Goal: Information Seeking & Learning: Learn about a topic

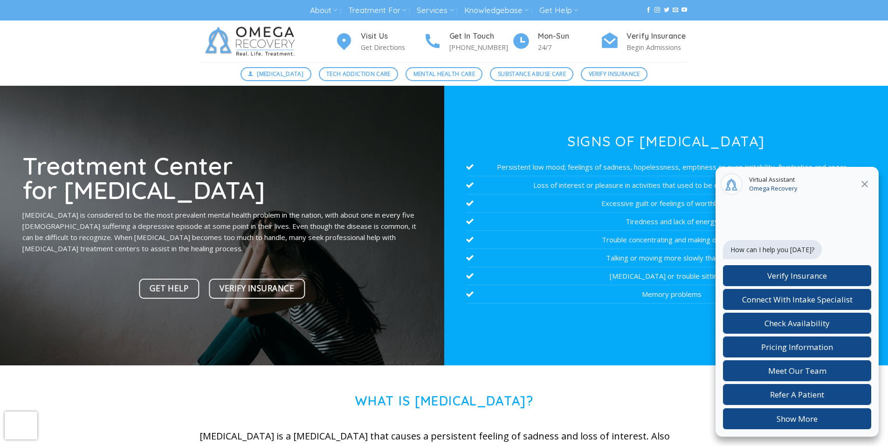
click at [388, 233] on p "[MEDICAL_DATA] is considered to be the most prevalent mental health problem in …" at bounding box center [221, 231] width 399 height 45
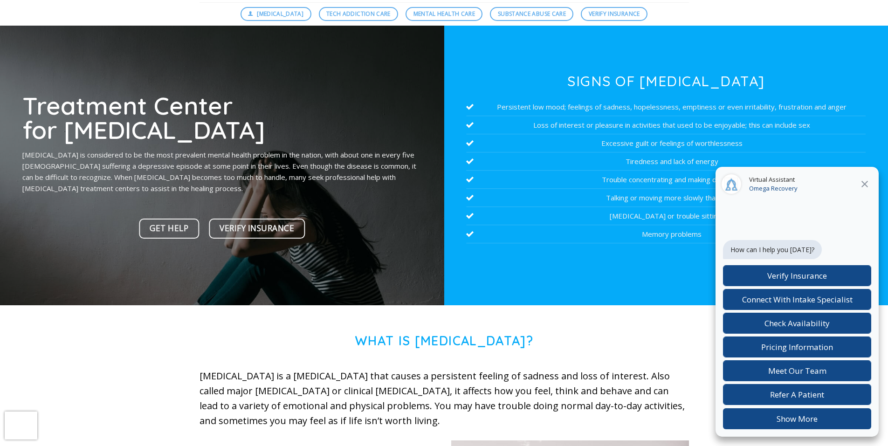
click at [370, 227] on div "Treatment Center for [MEDICAL_DATA] [MEDICAL_DATA] is considered to be the most…" at bounding box center [221, 168] width 399 height 150
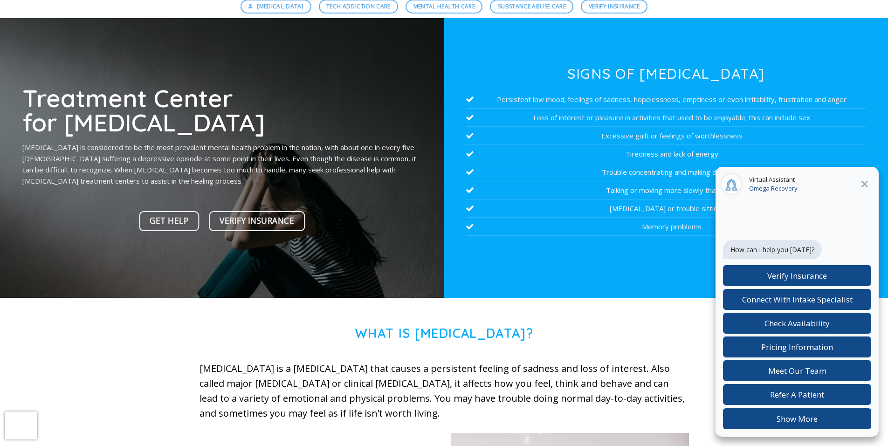
scroll to position [70, 0]
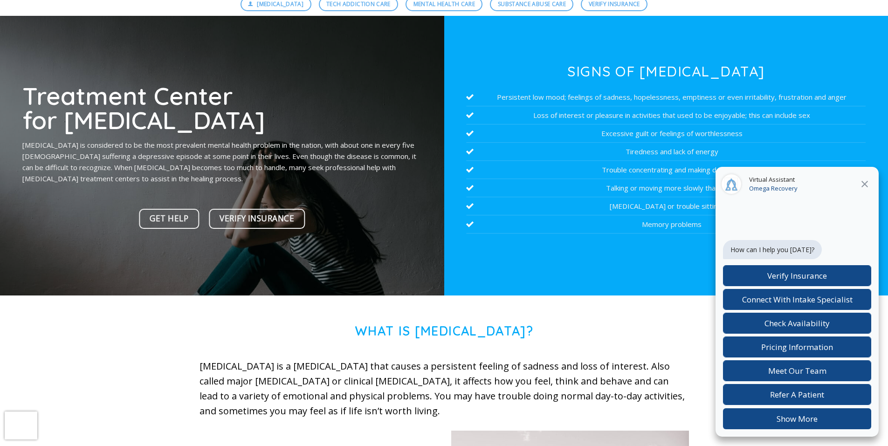
click at [374, 268] on div at bounding box center [222, 156] width 444 height 280
click at [372, 265] on div at bounding box center [222, 156] width 444 height 280
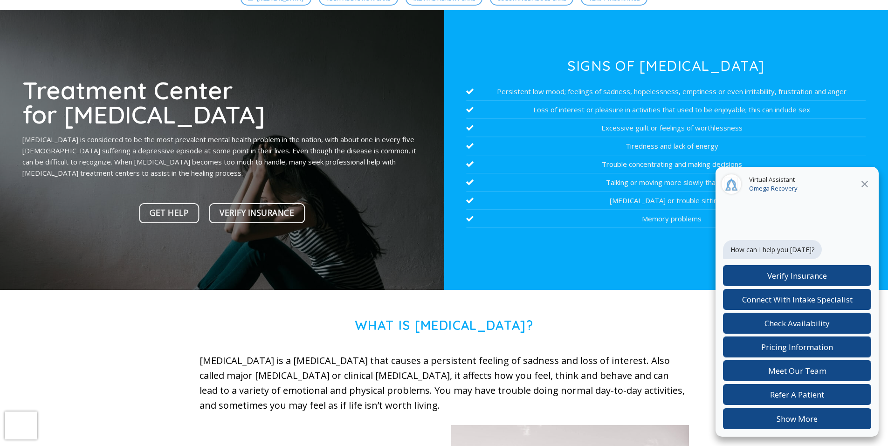
scroll to position [76, 0]
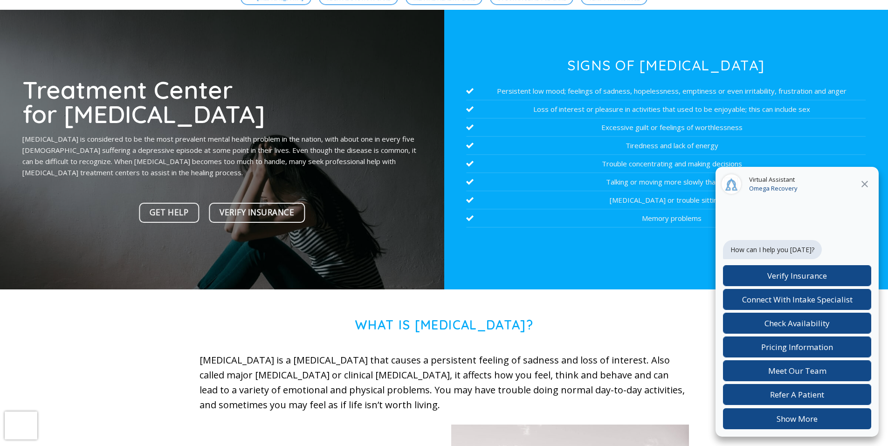
click at [373, 266] on div at bounding box center [222, 150] width 444 height 280
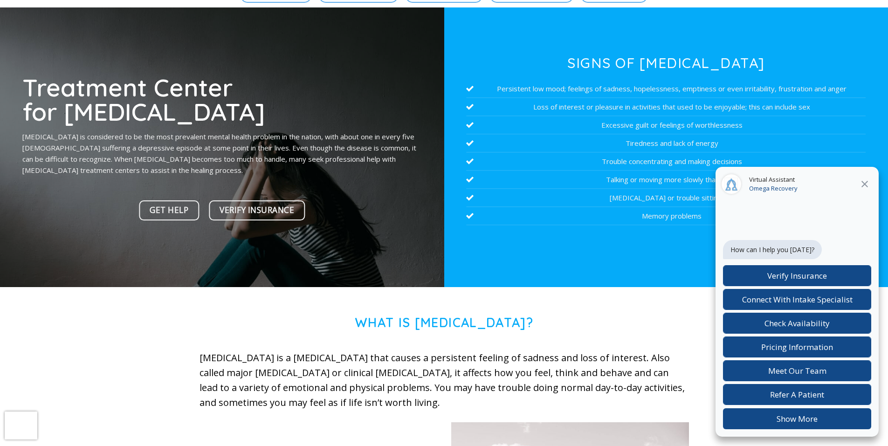
scroll to position [80, 0]
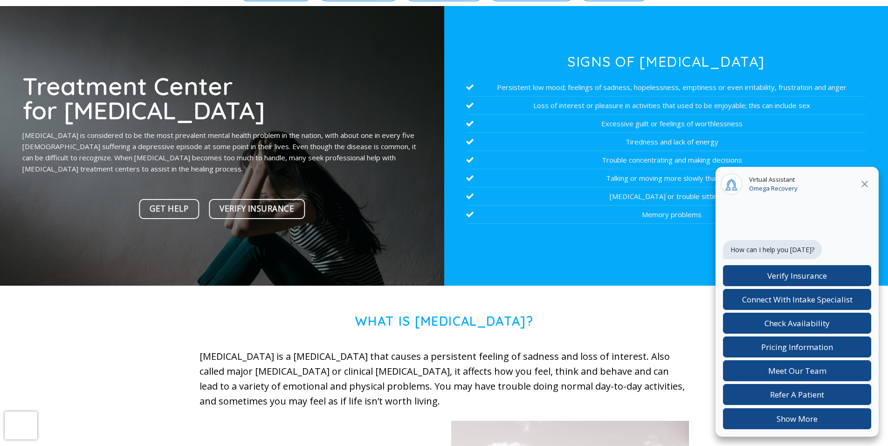
click at [370, 230] on div at bounding box center [222, 146] width 444 height 280
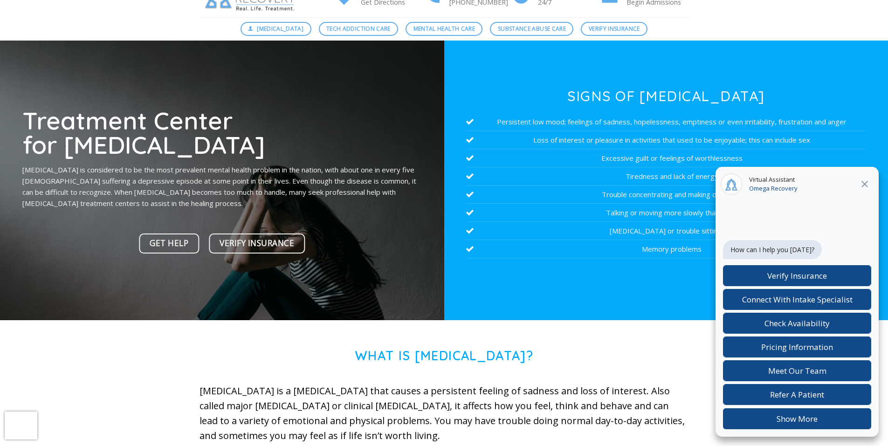
scroll to position [43, 0]
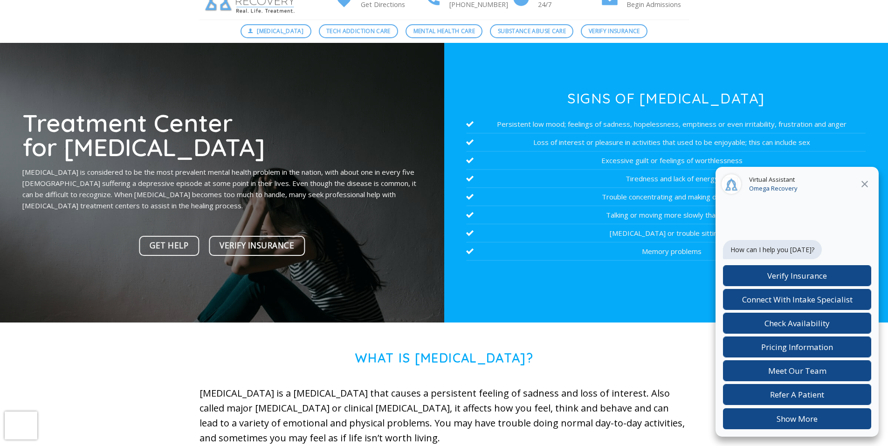
click at [387, 269] on div at bounding box center [222, 183] width 444 height 280
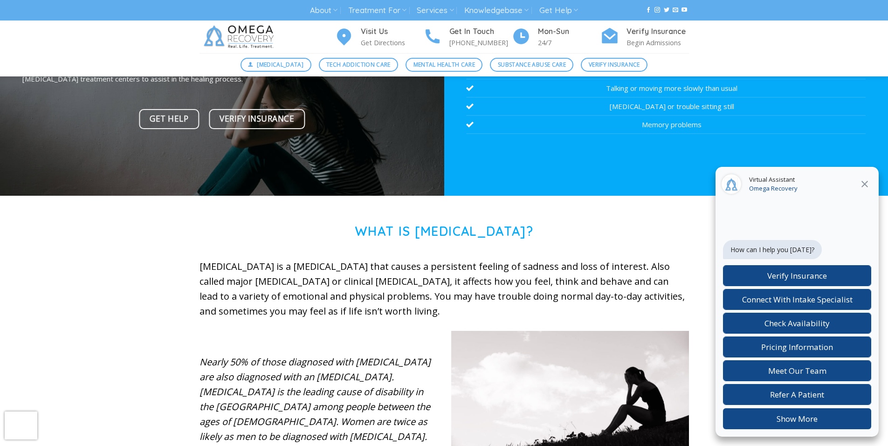
scroll to position [158, 0]
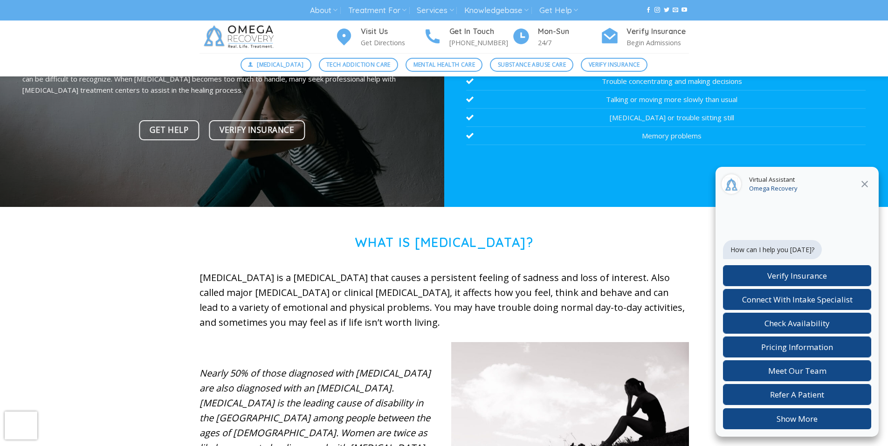
click at [404, 264] on div at bounding box center [444, 263] width 489 height 14
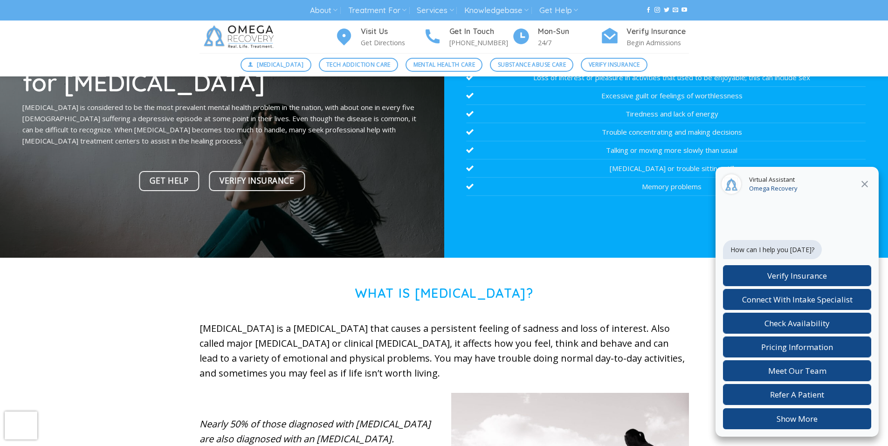
scroll to position [107, 0]
click at [420, 235] on div at bounding box center [222, 119] width 444 height 280
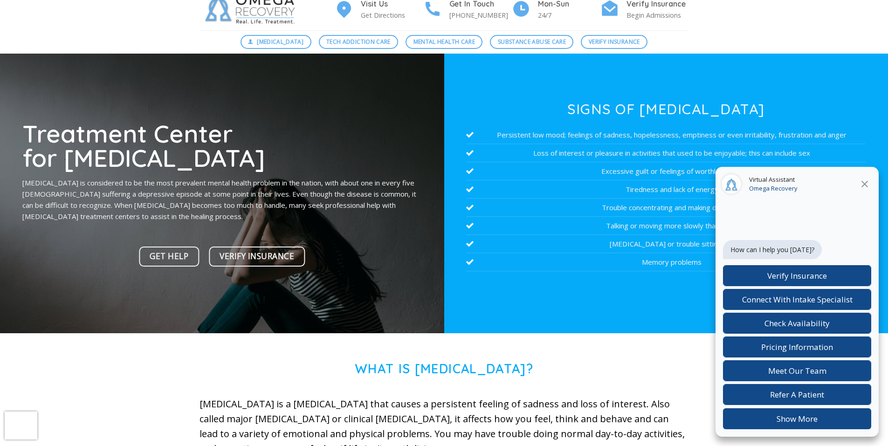
scroll to position [33, 0]
